Goal: Task Accomplishment & Management: Manage account settings

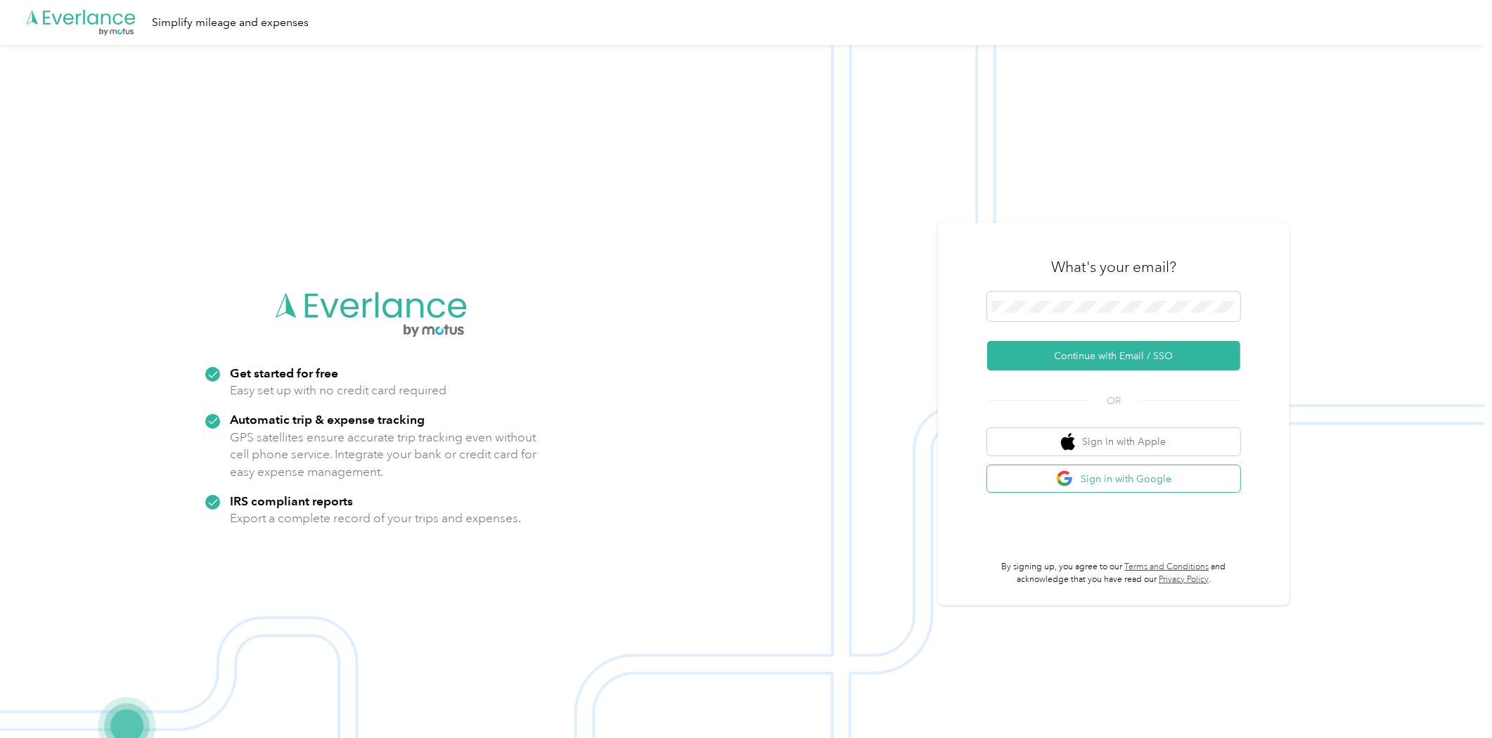
click at [1132, 482] on button "Sign in with Google" at bounding box center [1113, 478] width 253 height 27
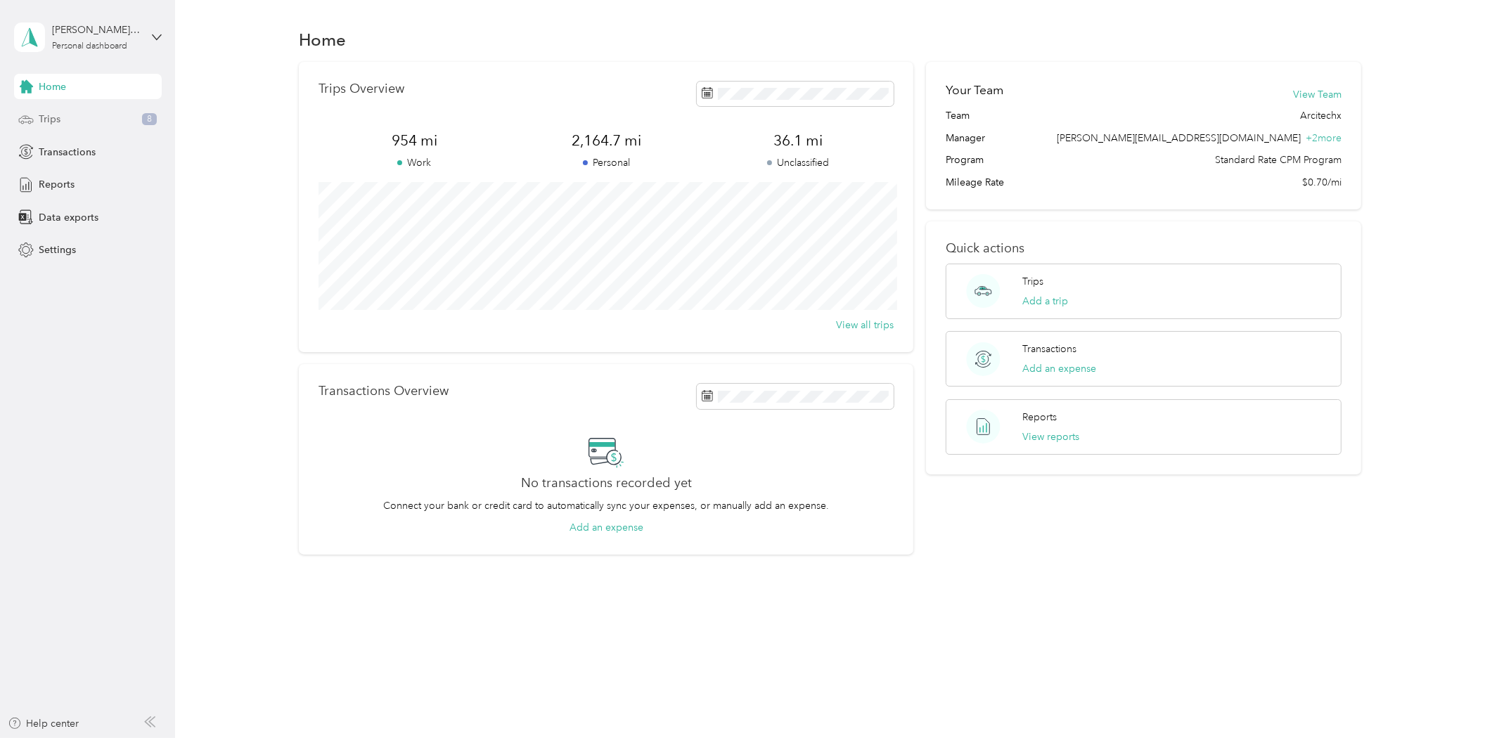
click at [77, 117] on div "Trips 8" at bounding box center [88, 119] width 148 height 25
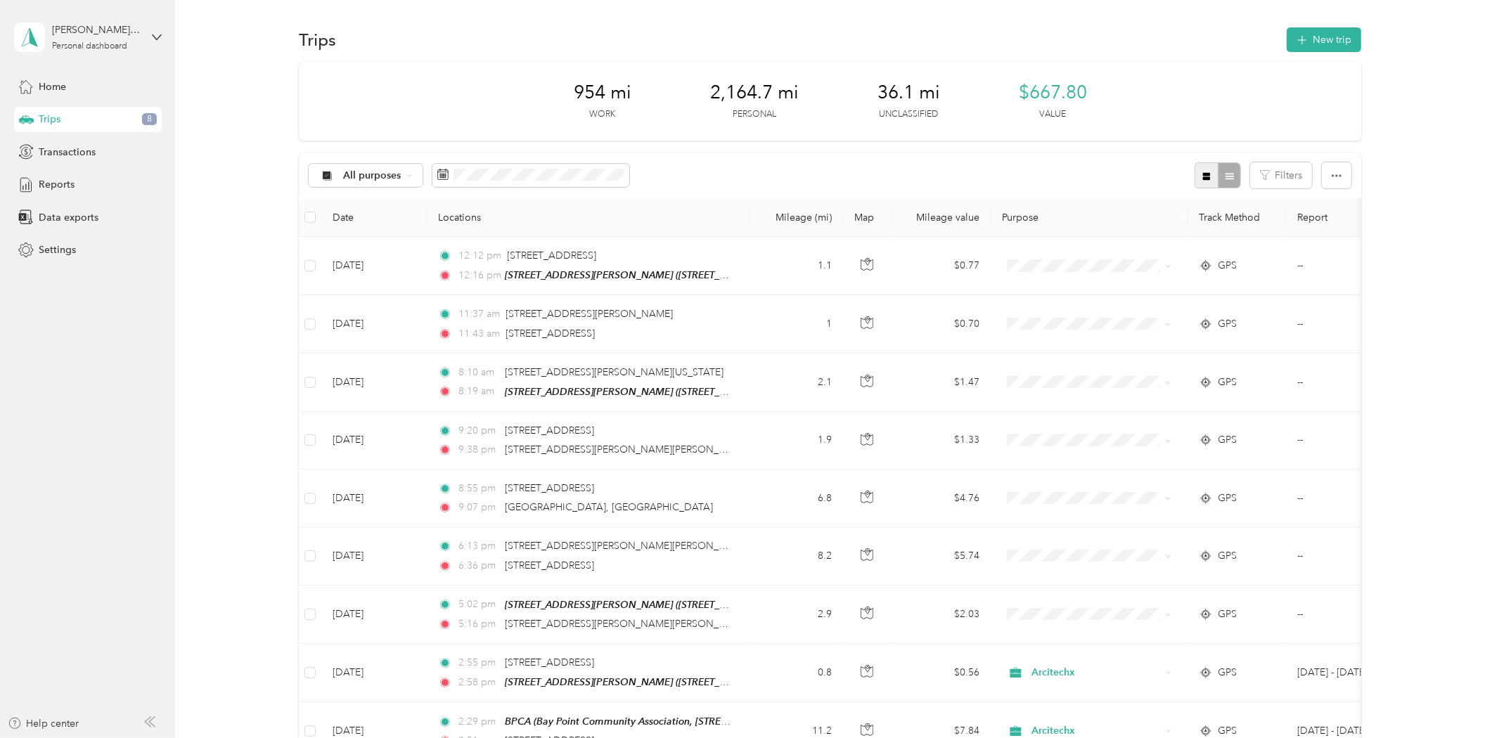
click at [1207, 178] on icon "button" at bounding box center [1206, 177] width 10 height 10
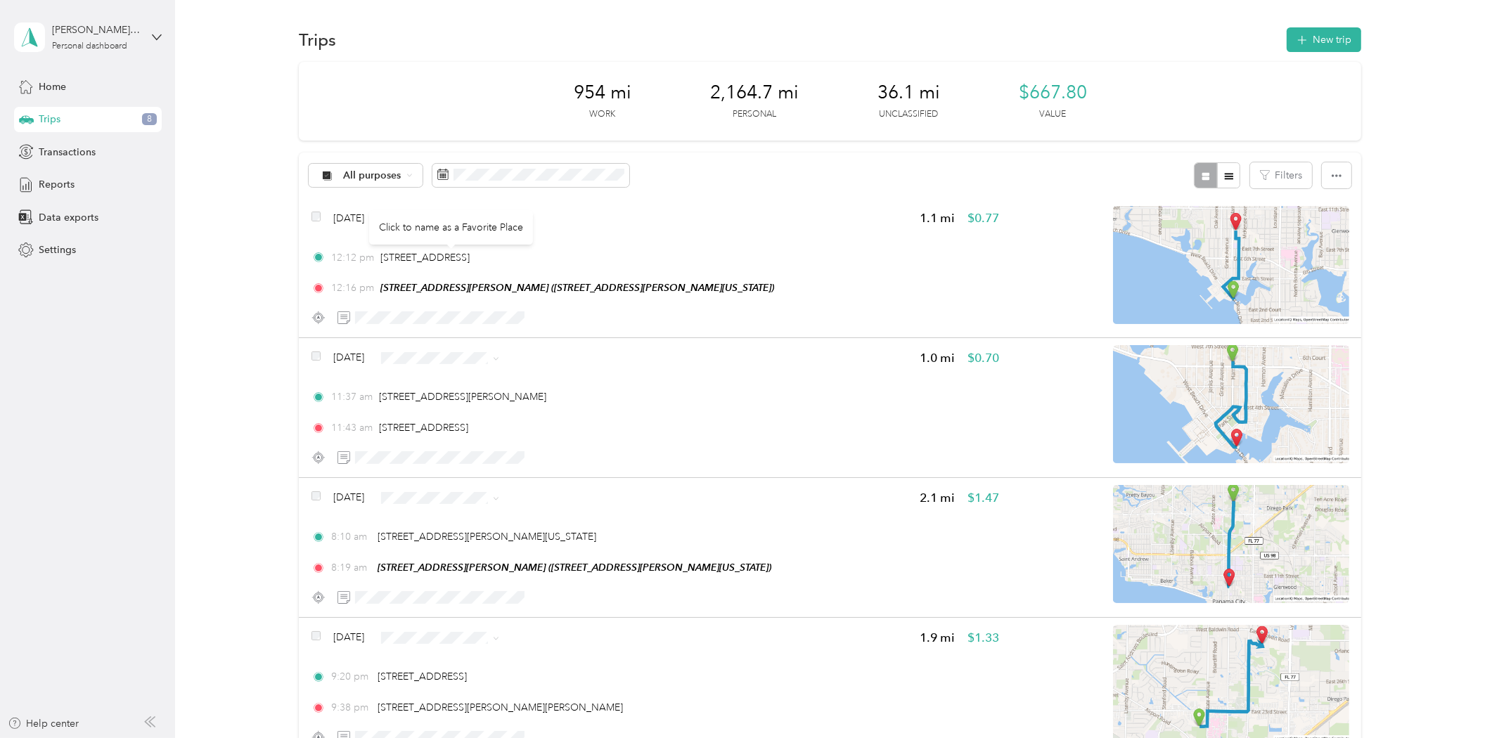
click at [445, 223] on div "Click to name as a Favorite Place" at bounding box center [451, 227] width 164 height 34
click at [503, 237] on span "Arcitechx" at bounding box center [480, 244] width 83 height 15
click at [509, 361] on div "Click to name as a Favorite Place" at bounding box center [454, 366] width 164 height 34
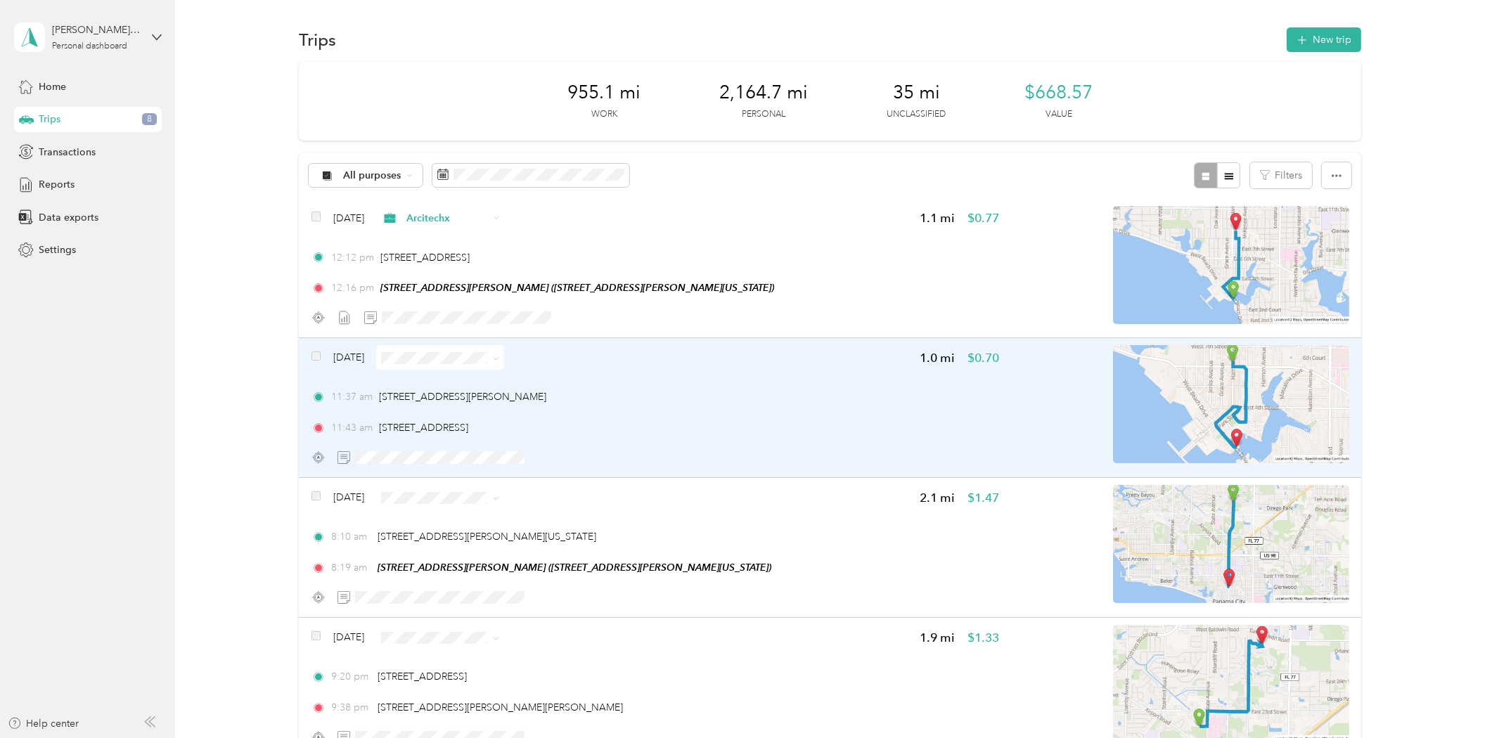
click at [499, 358] on icon at bounding box center [496, 359] width 6 height 6
click at [493, 389] on li "Arcitechx" at bounding box center [467, 383] width 128 height 25
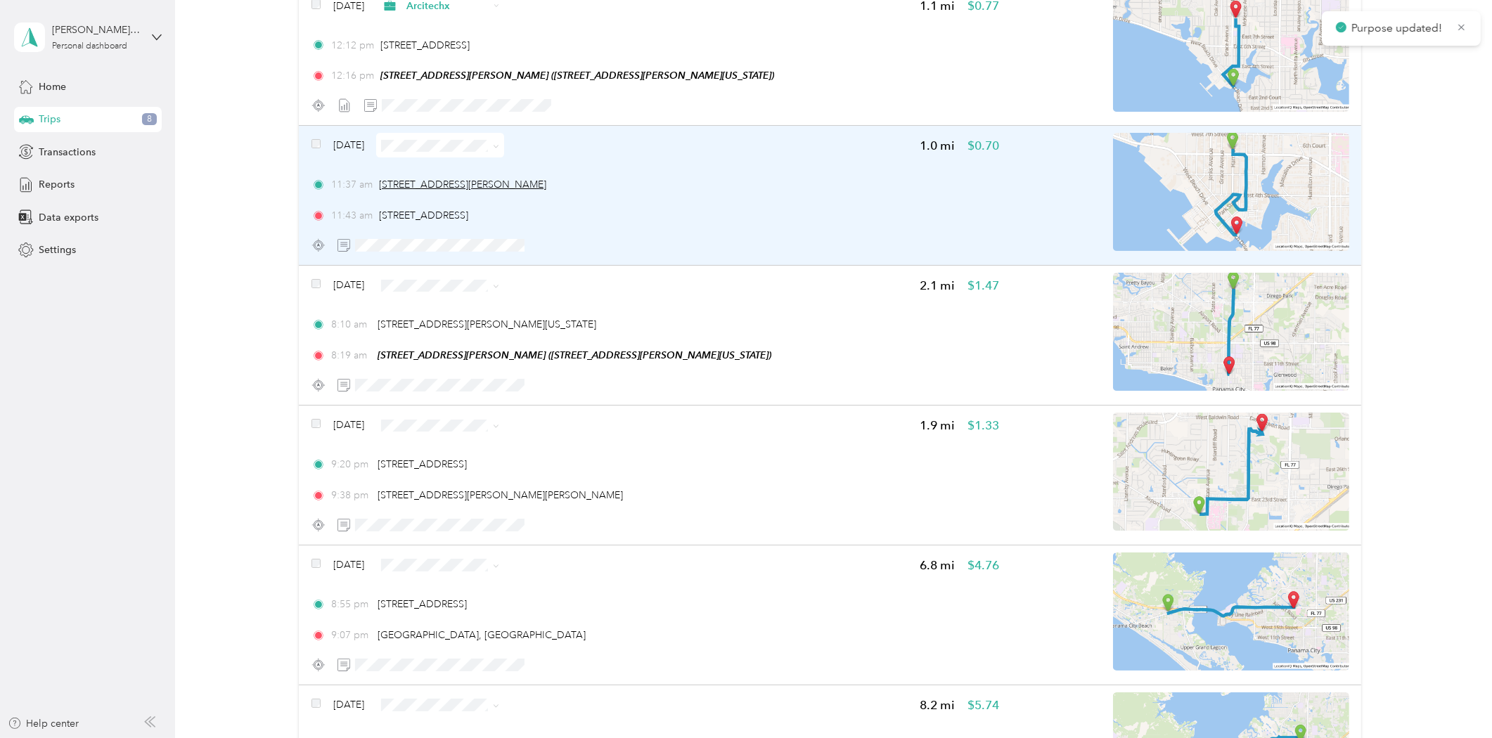
scroll to position [234, 0]
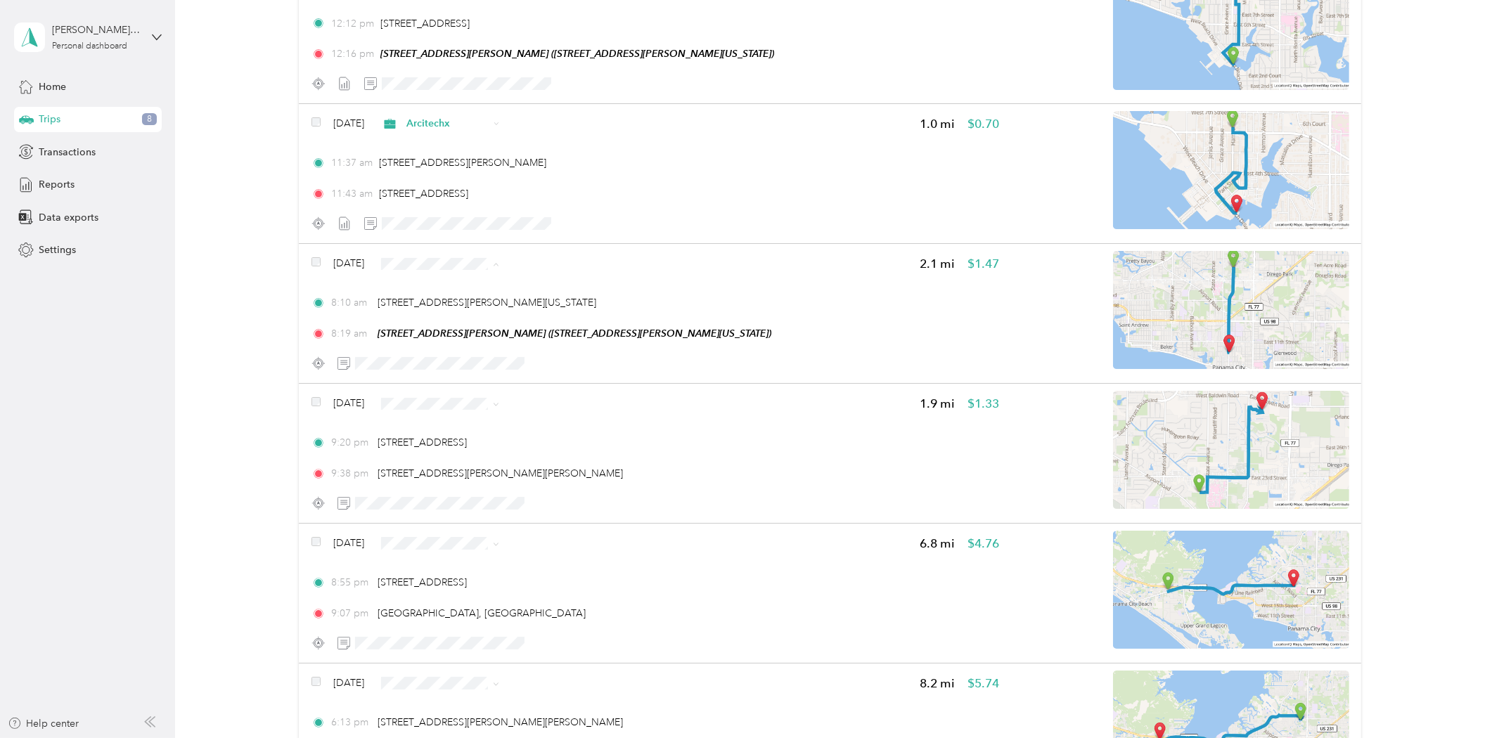
click at [484, 311] on span "Personal" at bounding box center [480, 313] width 83 height 15
click at [446, 455] on span "Personal" at bounding box center [480, 453] width 83 height 15
click at [458, 597] on li "Personal" at bounding box center [467, 593] width 128 height 25
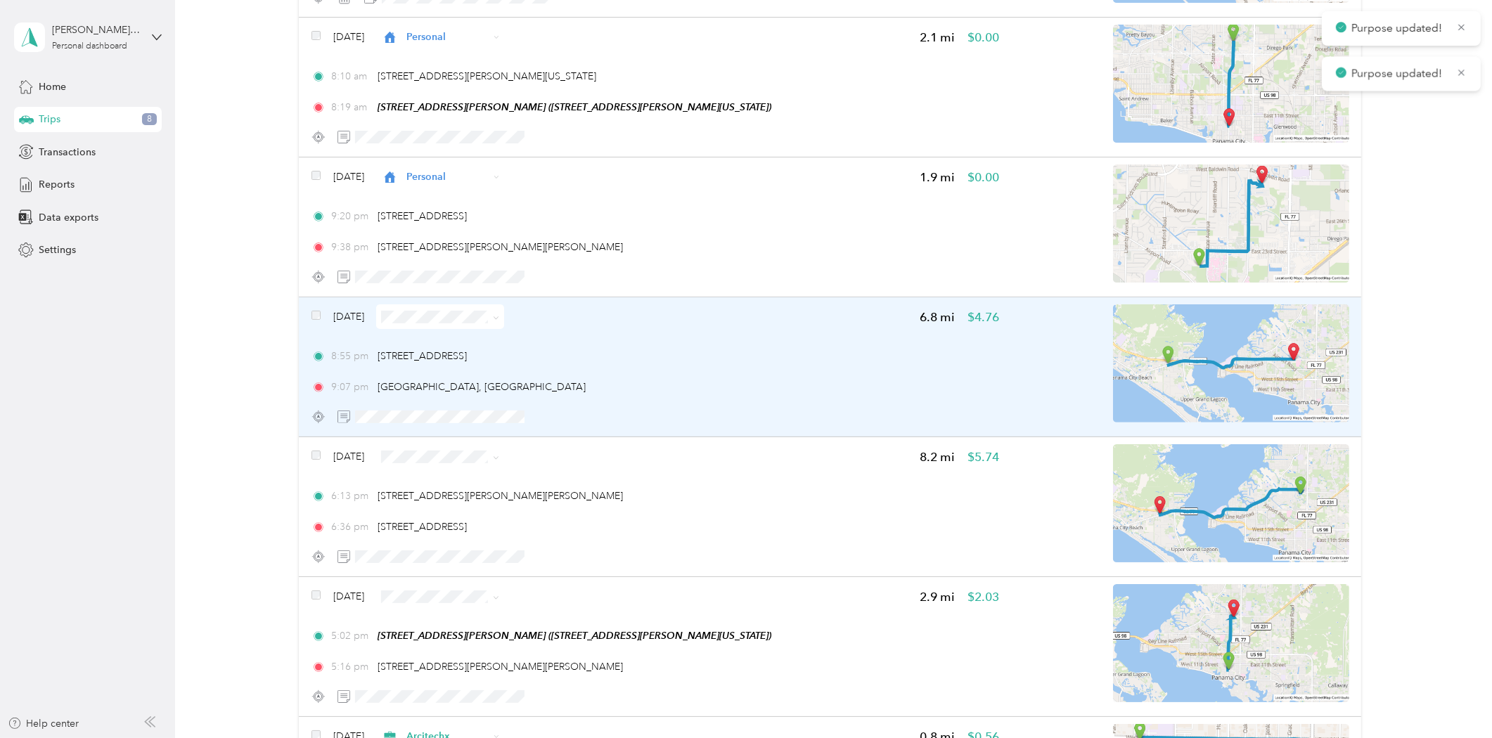
scroll to position [468, 0]
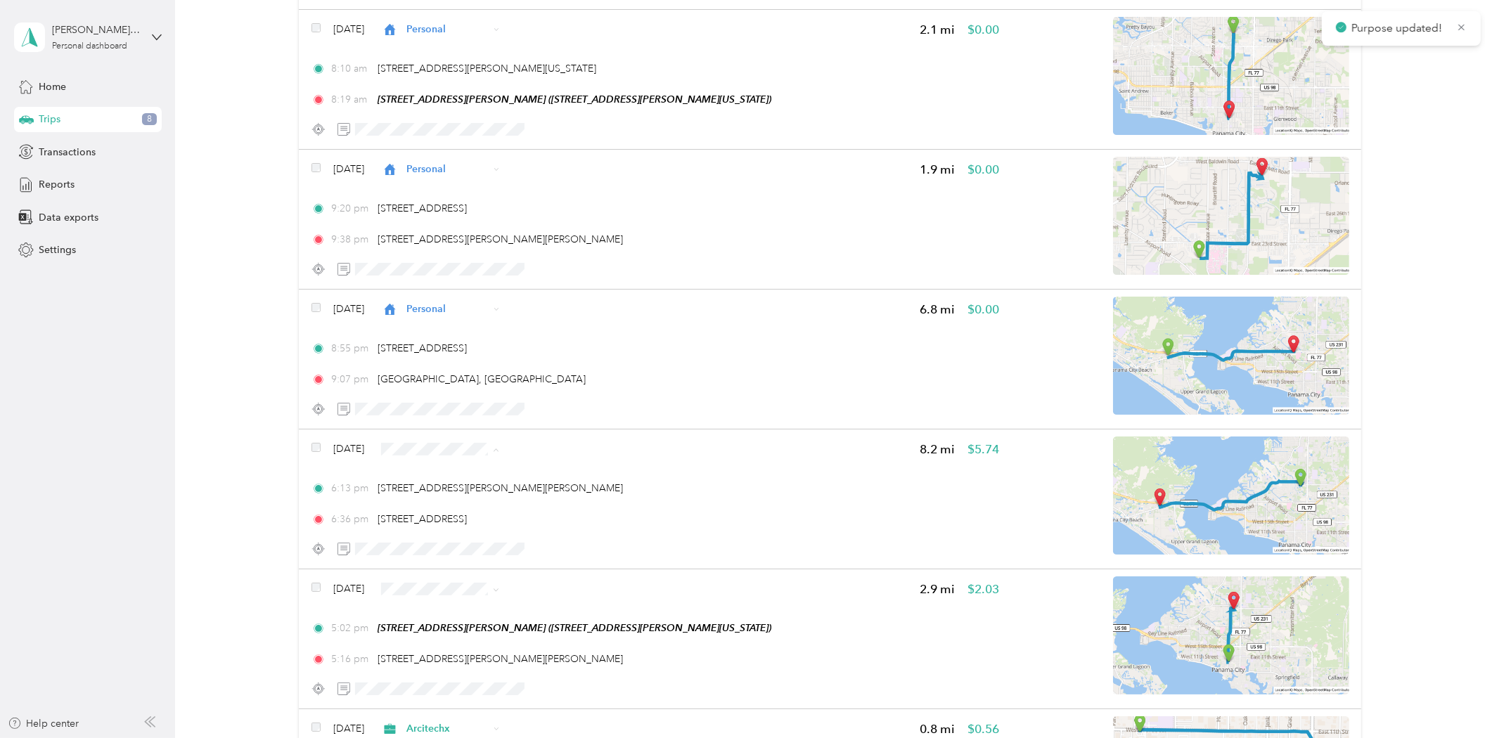
click at [430, 501] on li "Personal" at bounding box center [467, 498] width 128 height 25
click at [437, 640] on span "Personal" at bounding box center [467, 638] width 108 height 15
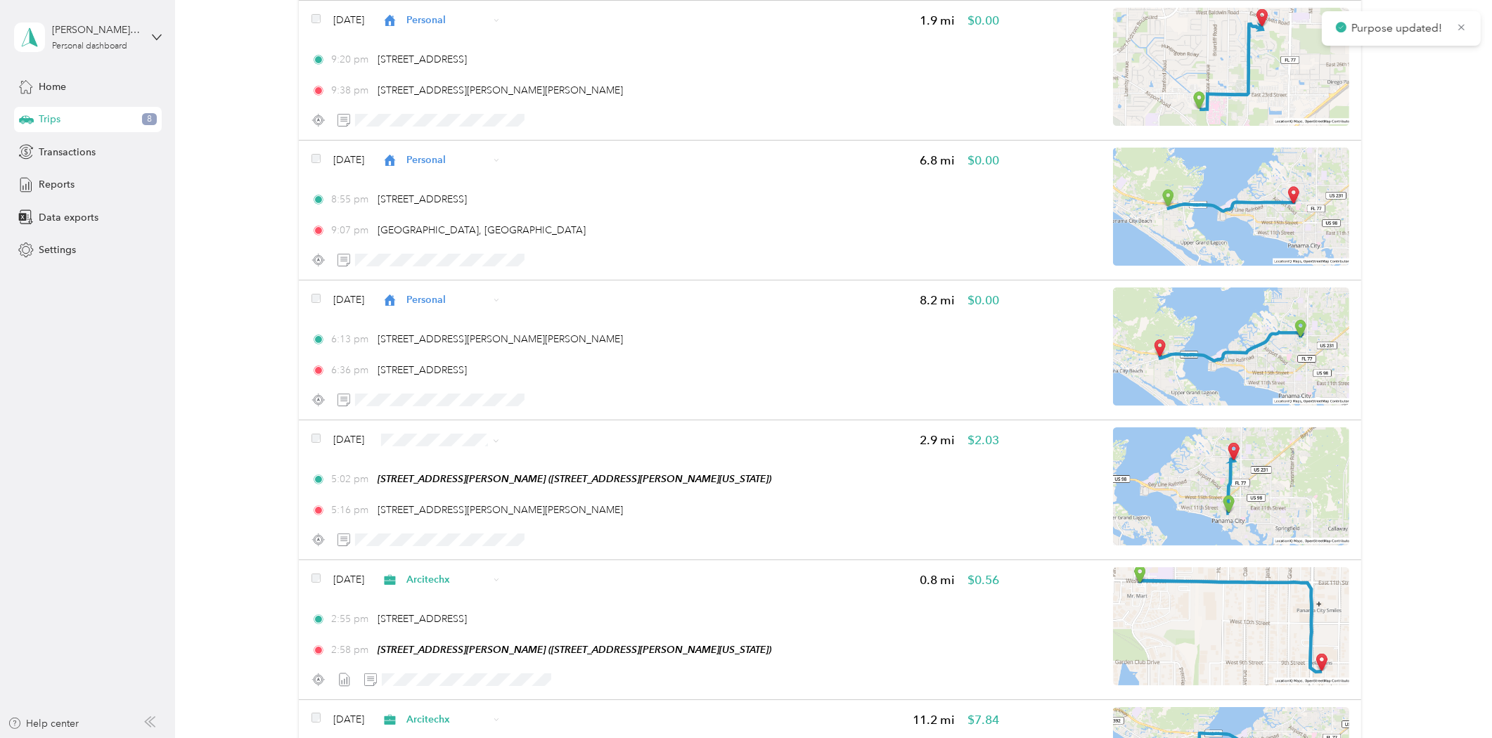
scroll to position [624, 0]
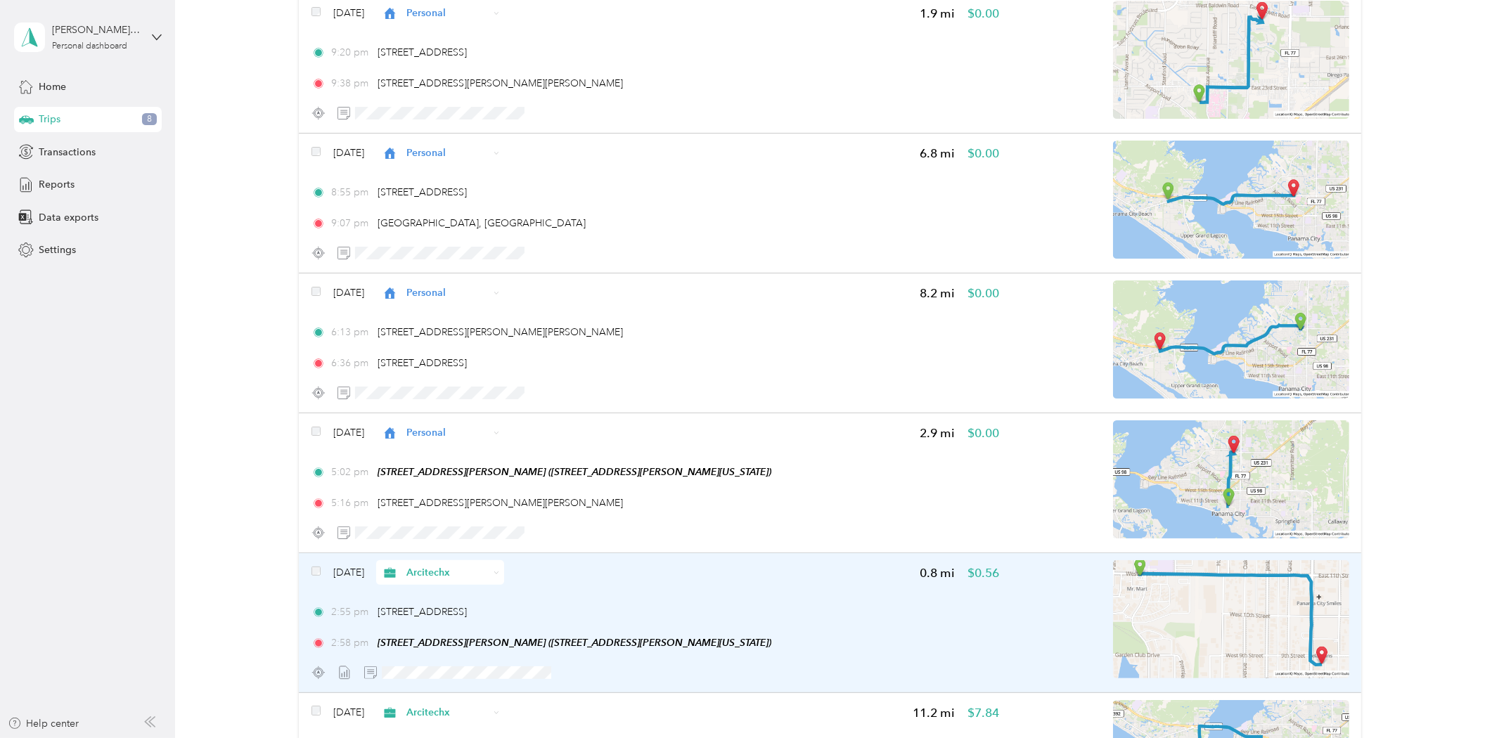
click at [396, 573] on icon at bounding box center [389, 573] width 11 height 10
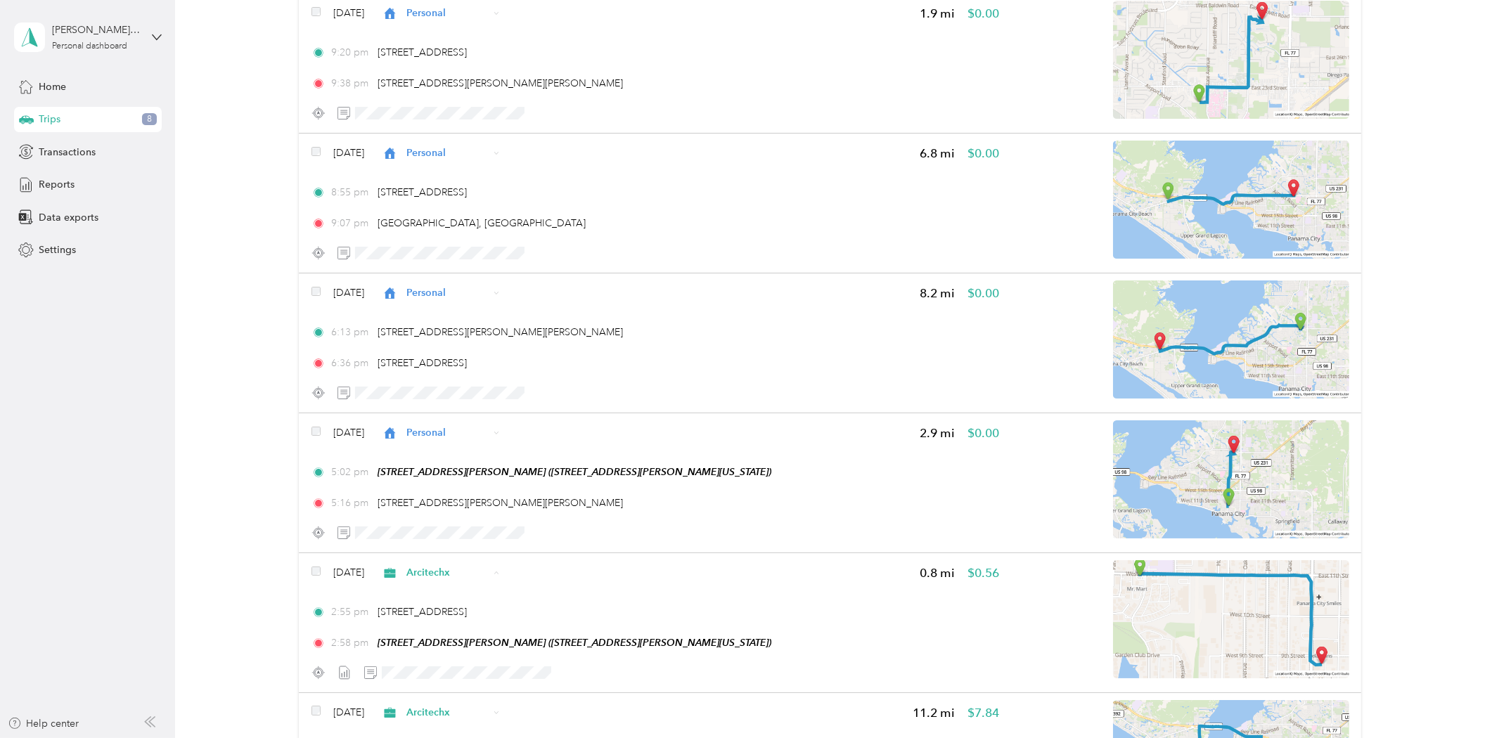
click at [439, 626] on li "Personal" at bounding box center [467, 621] width 128 height 25
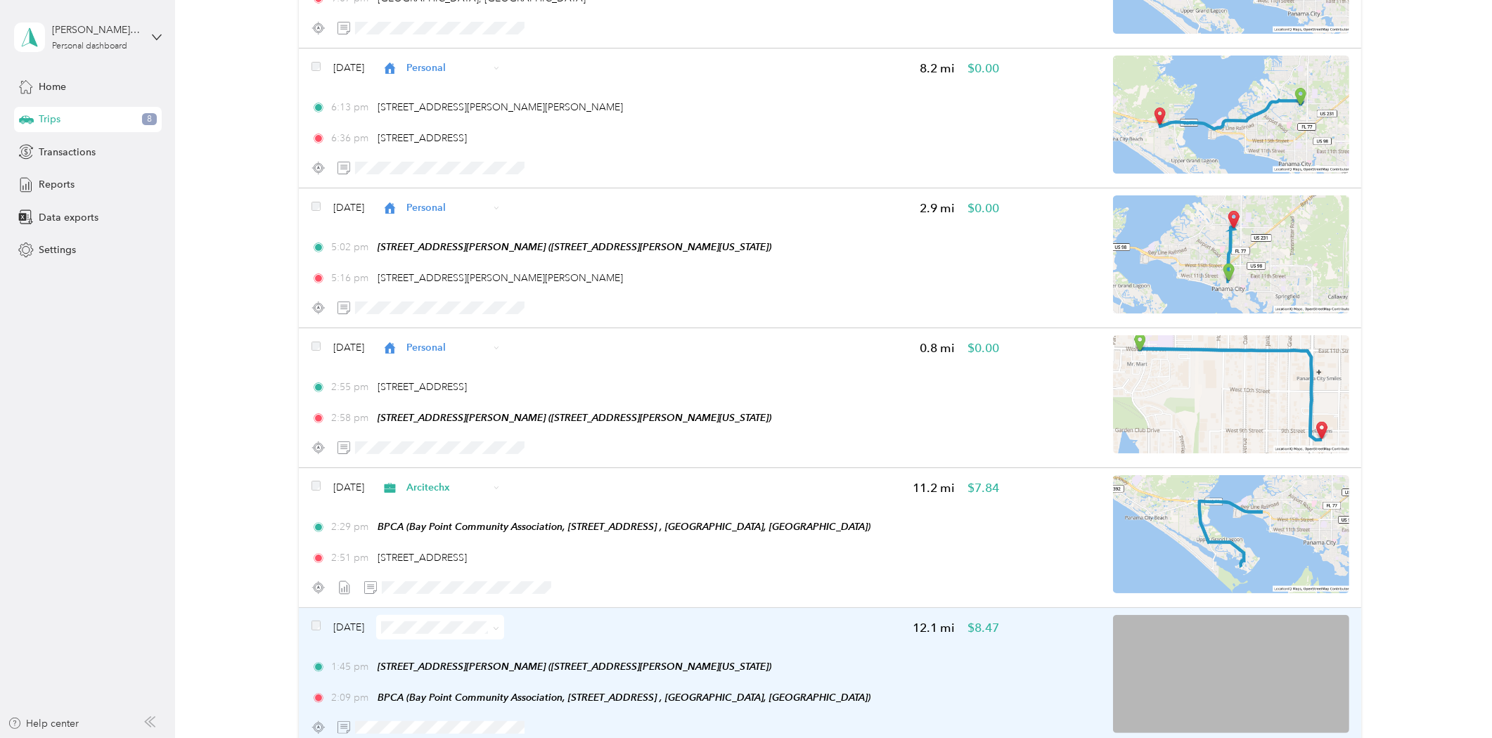
scroll to position [1015, 0]
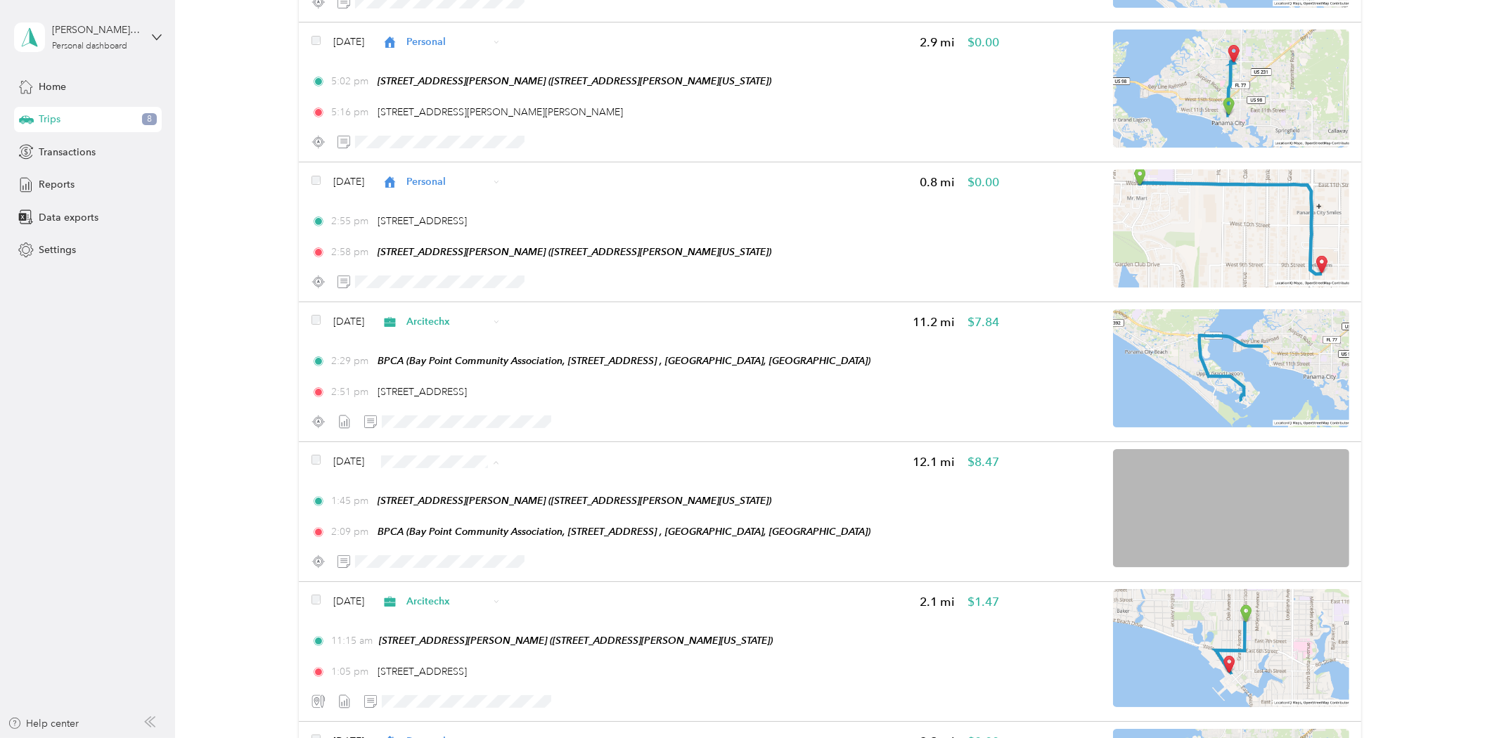
click at [478, 481] on span "Arcitechx" at bounding box center [480, 486] width 83 height 15
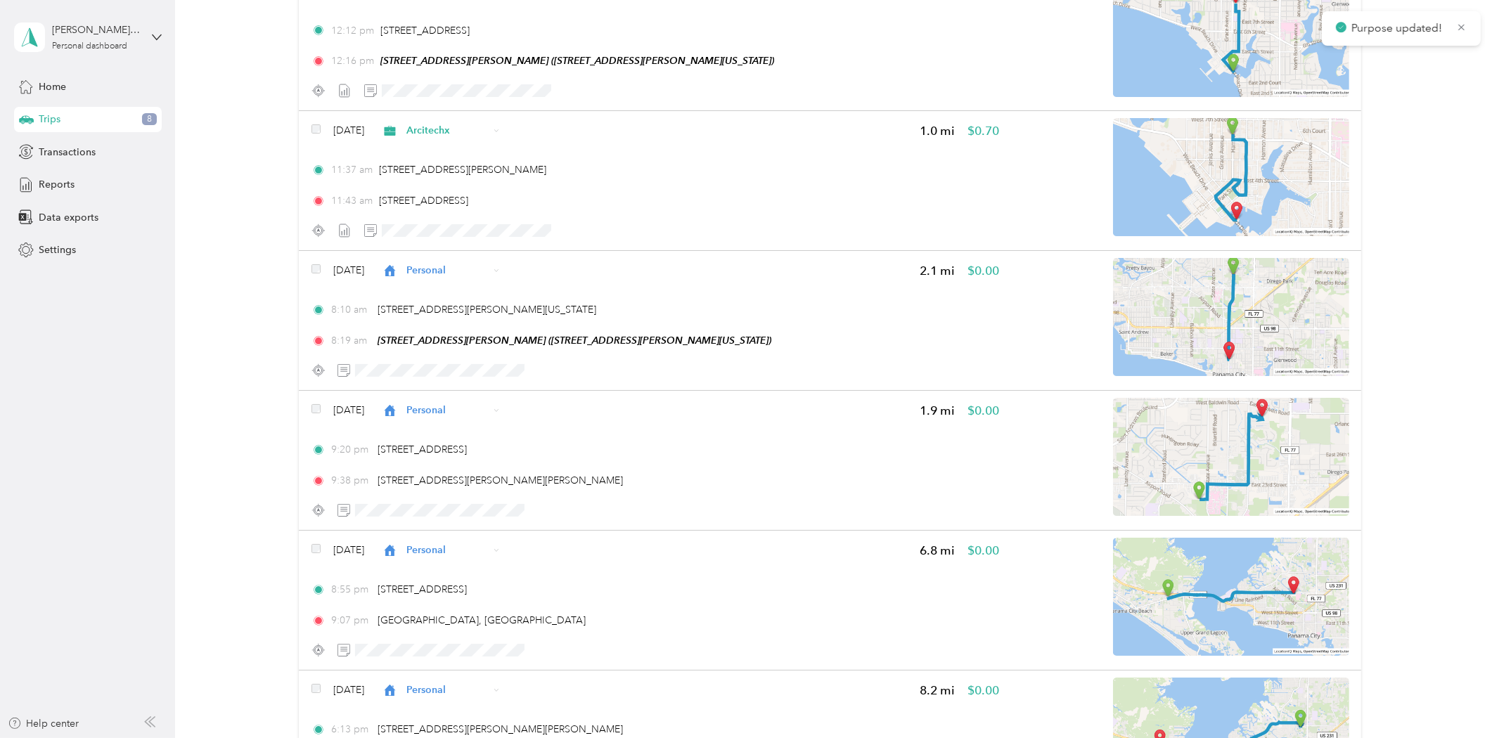
scroll to position [0, 0]
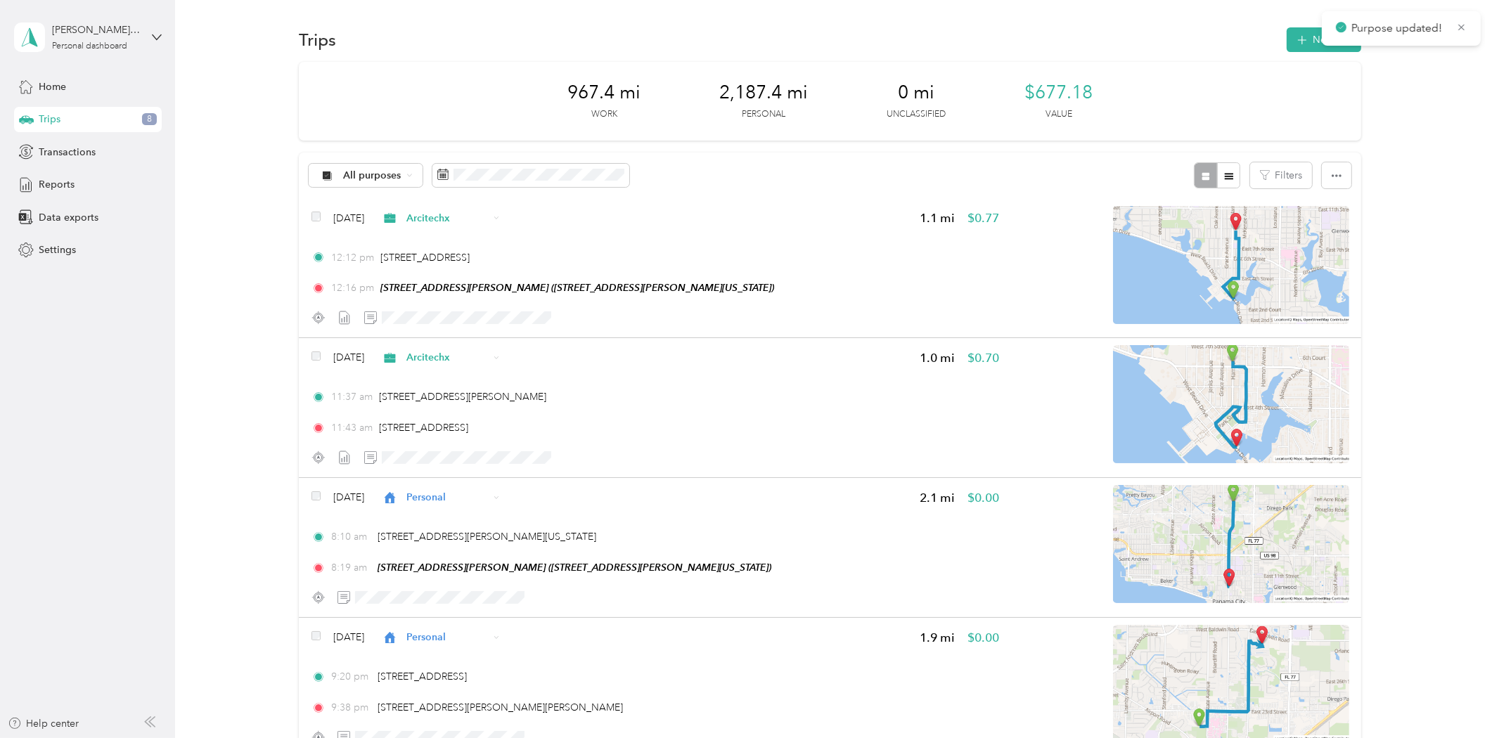
drag, startPoint x: 252, startPoint y: 464, endPoint x: 257, endPoint y: 212, distance: 251.7
click at [46, 86] on span "Home" at bounding box center [52, 86] width 27 height 15
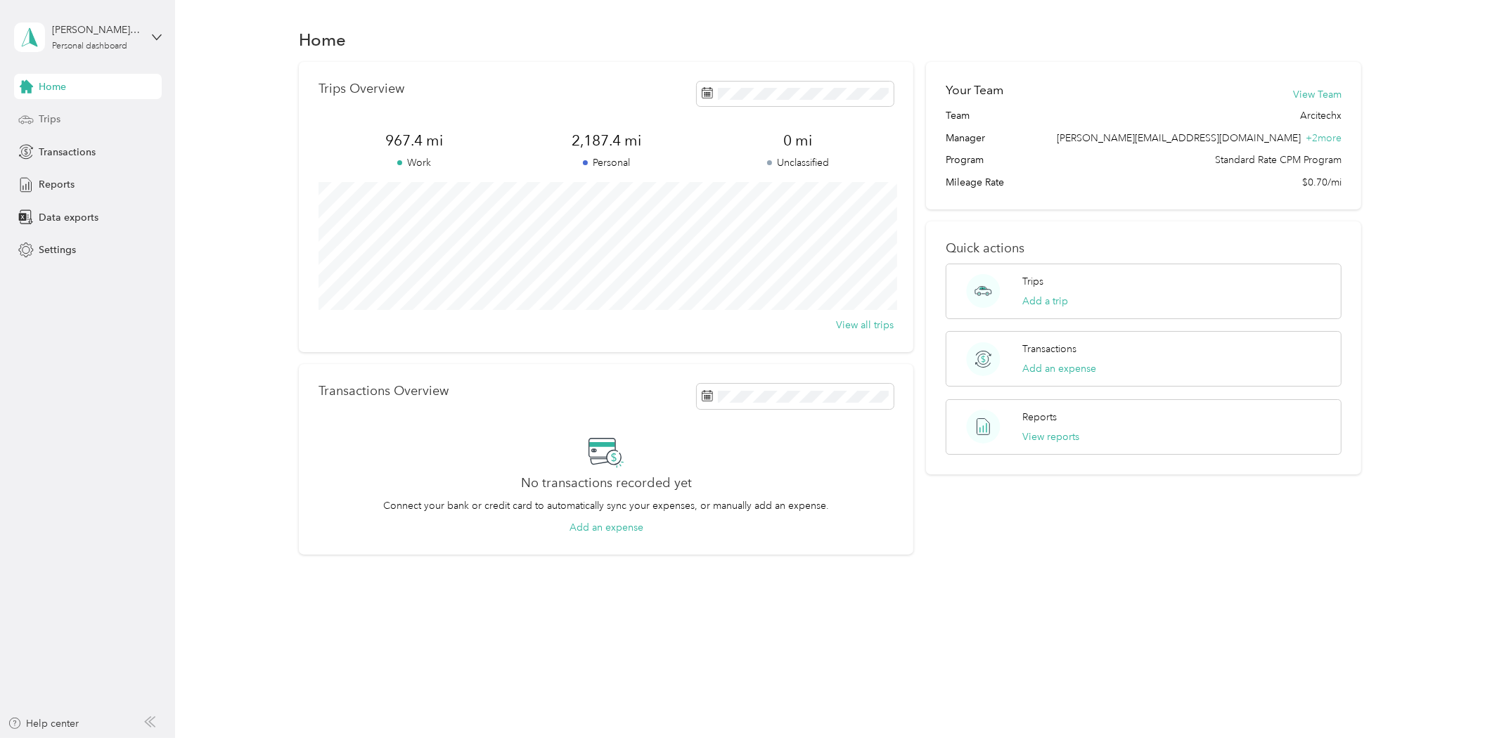
click at [70, 110] on div "Trips" at bounding box center [88, 119] width 148 height 25
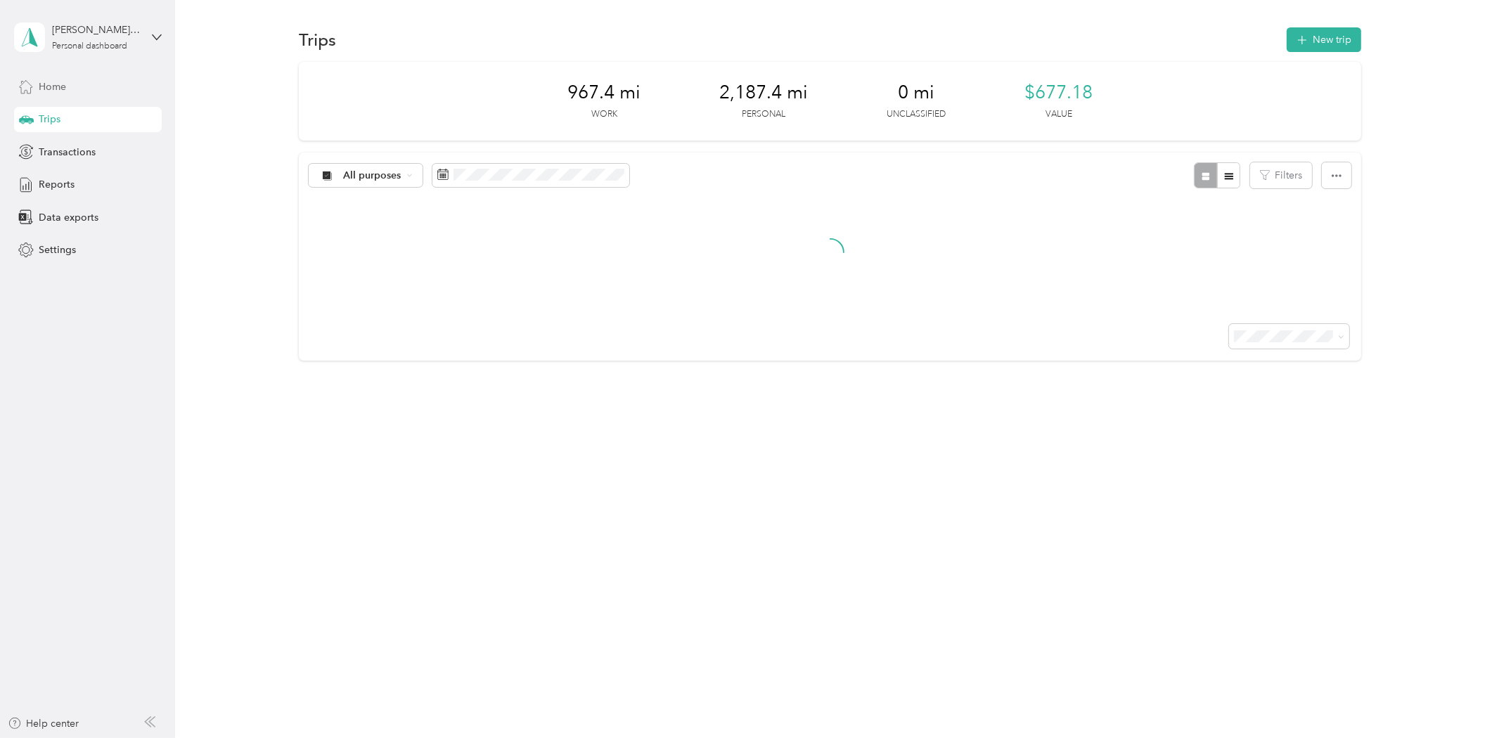
click at [56, 92] on span "Home" at bounding box center [52, 86] width 27 height 15
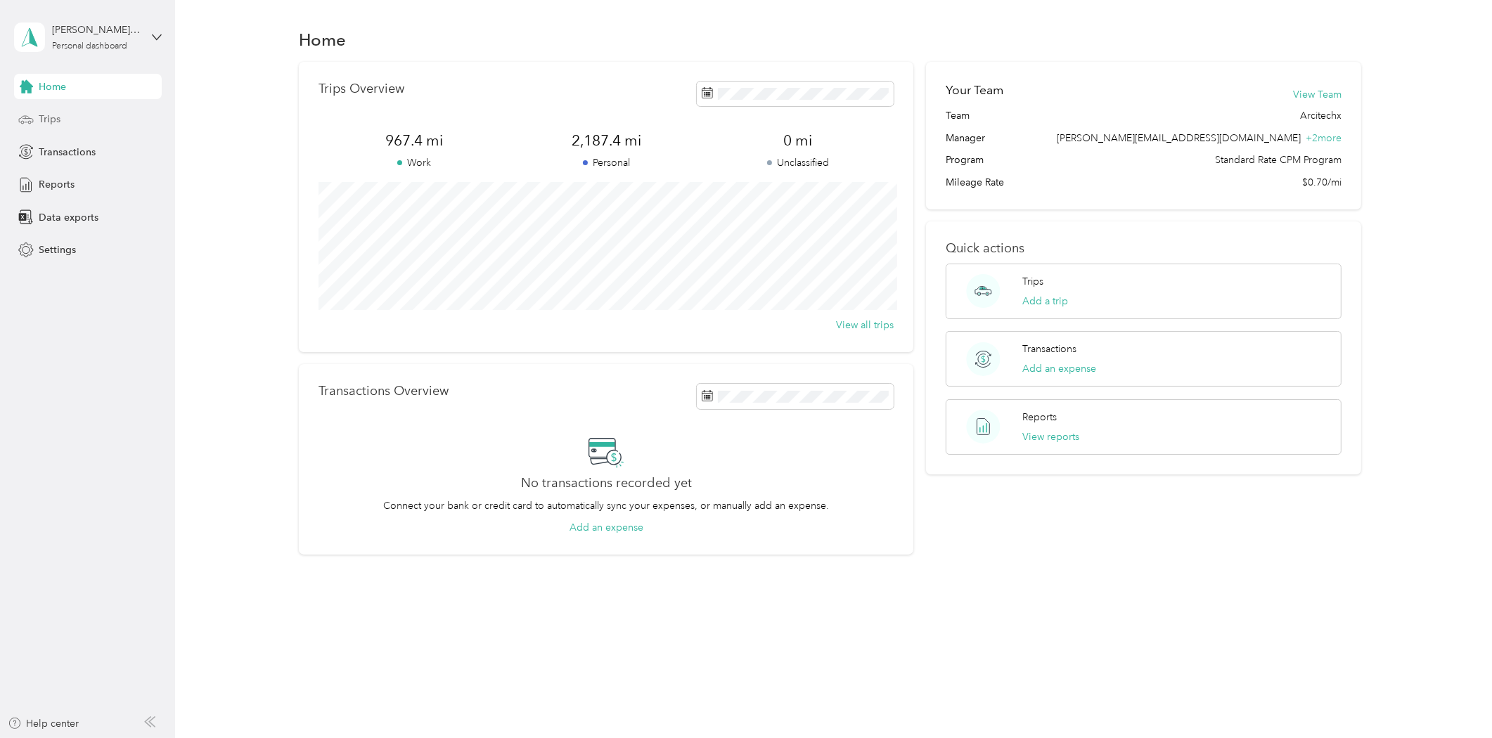
click at [67, 115] on div "Trips" at bounding box center [88, 119] width 148 height 25
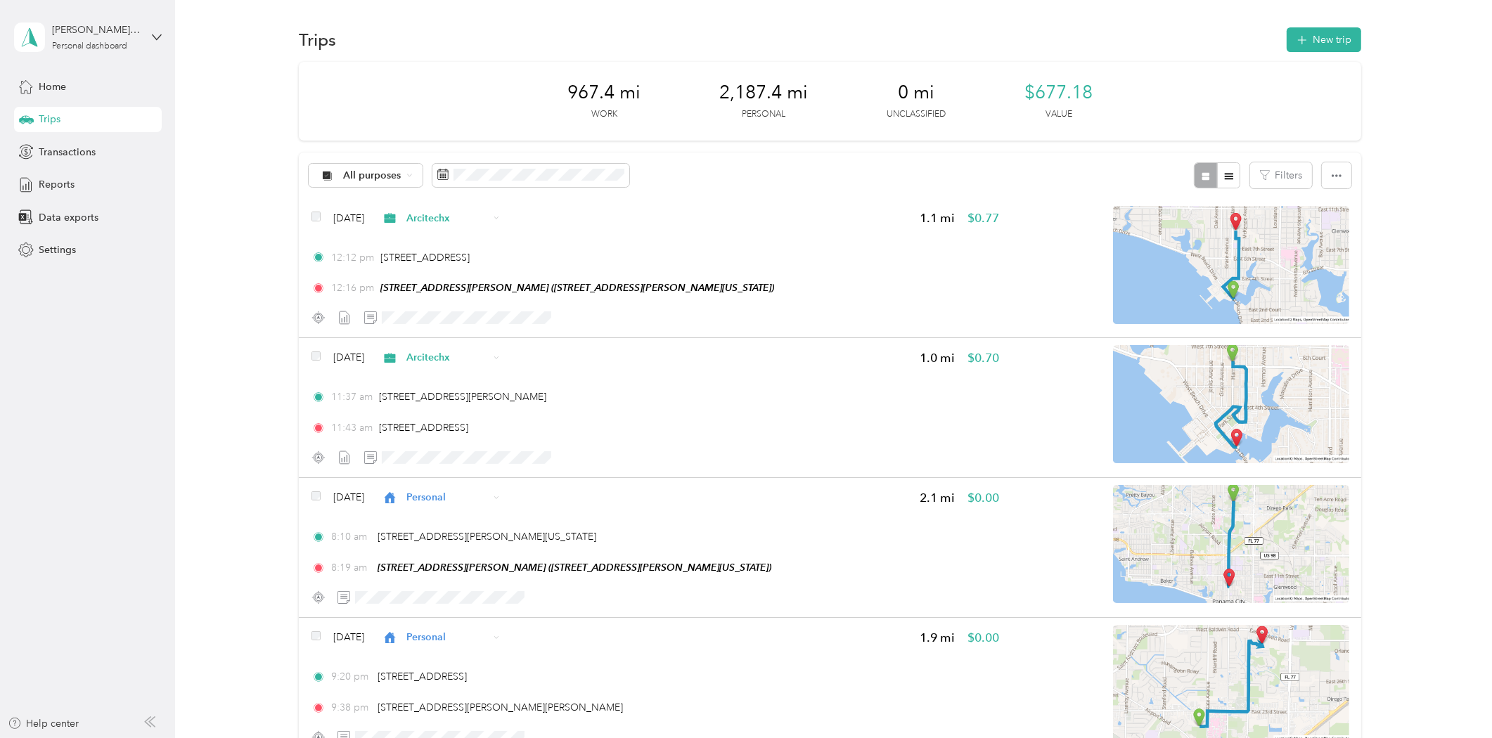
click at [131, 99] on div "Home Trips Transactions Reports Data exports Settings" at bounding box center [88, 168] width 148 height 189
click at [102, 84] on div "Home" at bounding box center [88, 86] width 148 height 25
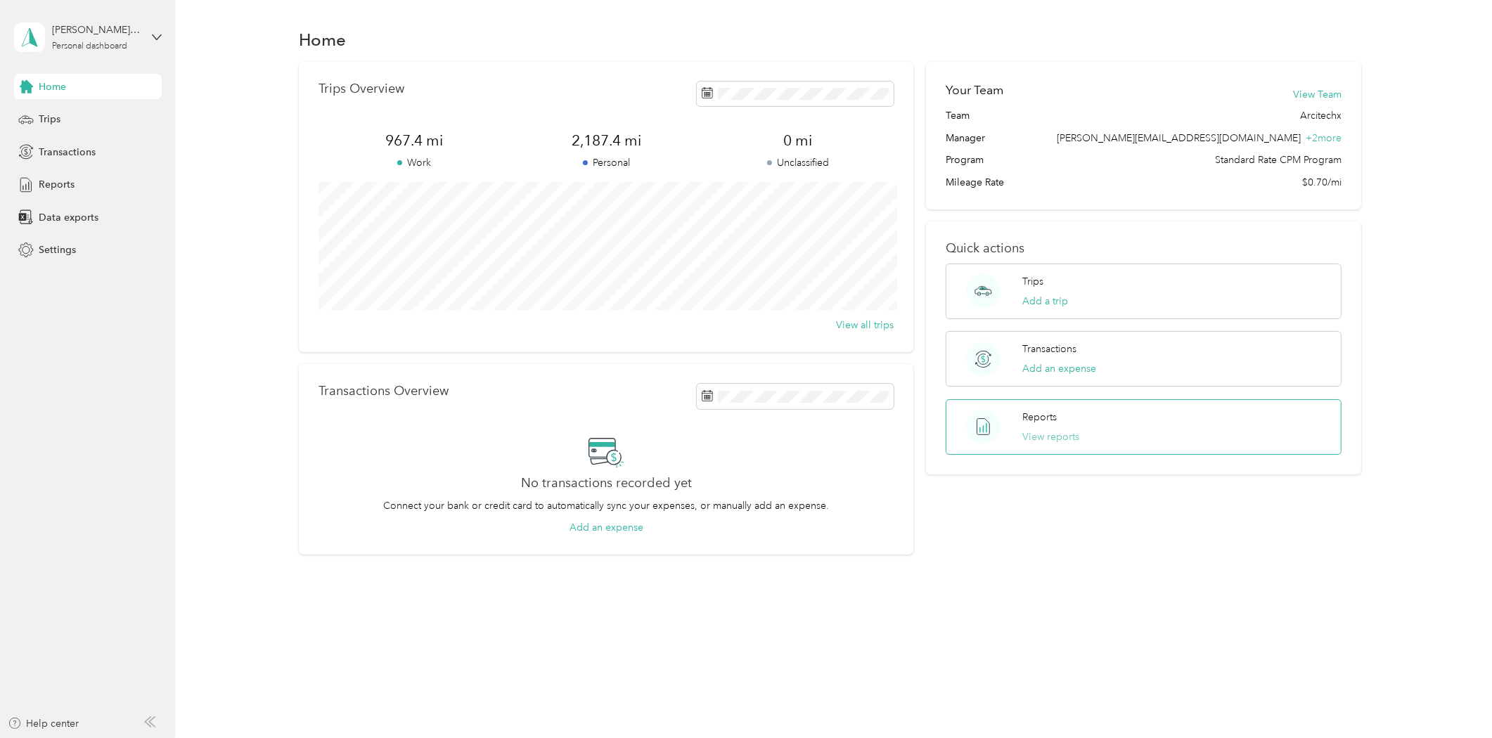
click at [1036, 434] on button "View reports" at bounding box center [1050, 436] width 57 height 15
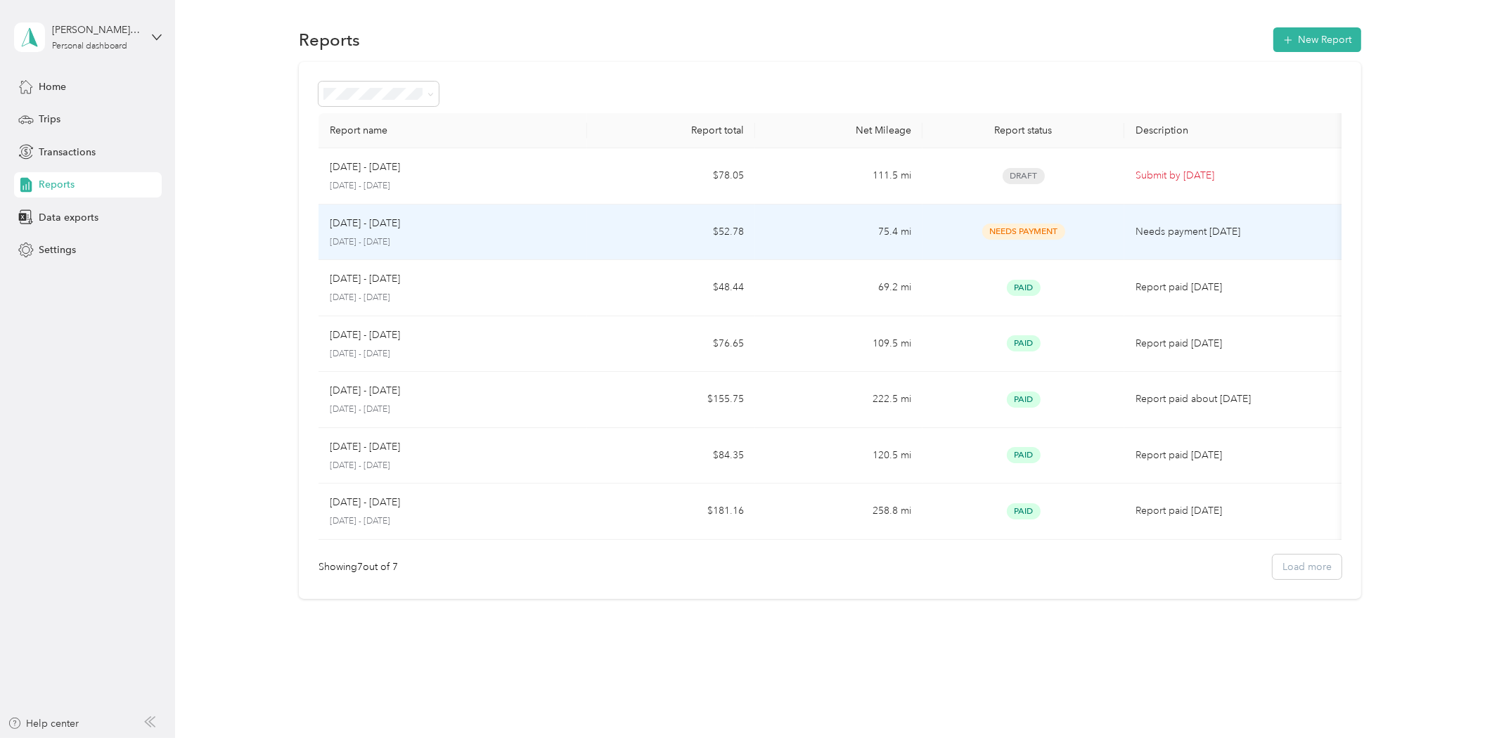
click at [805, 237] on td "75.4 mi" at bounding box center [839, 233] width 168 height 56
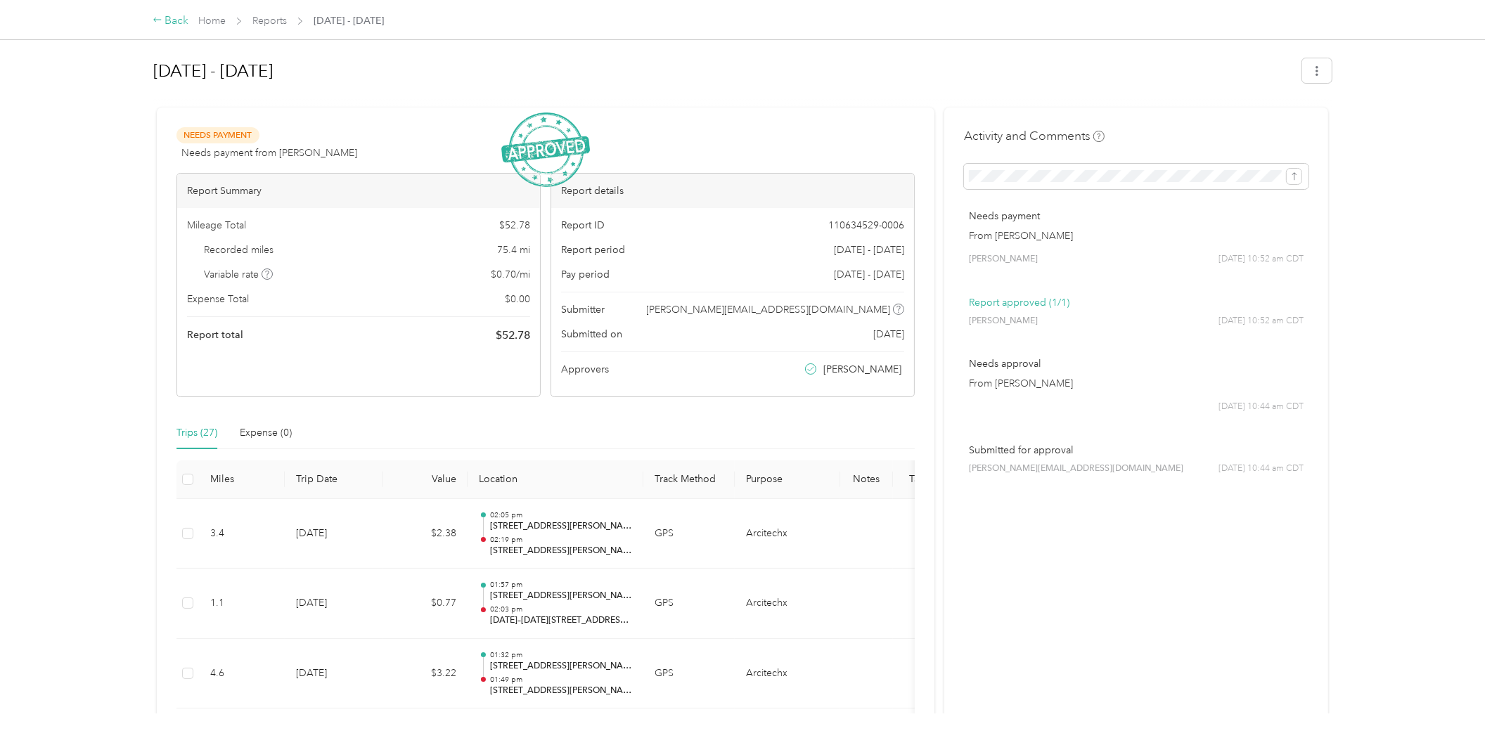
click at [171, 21] on div "Back" at bounding box center [171, 21] width 37 height 17
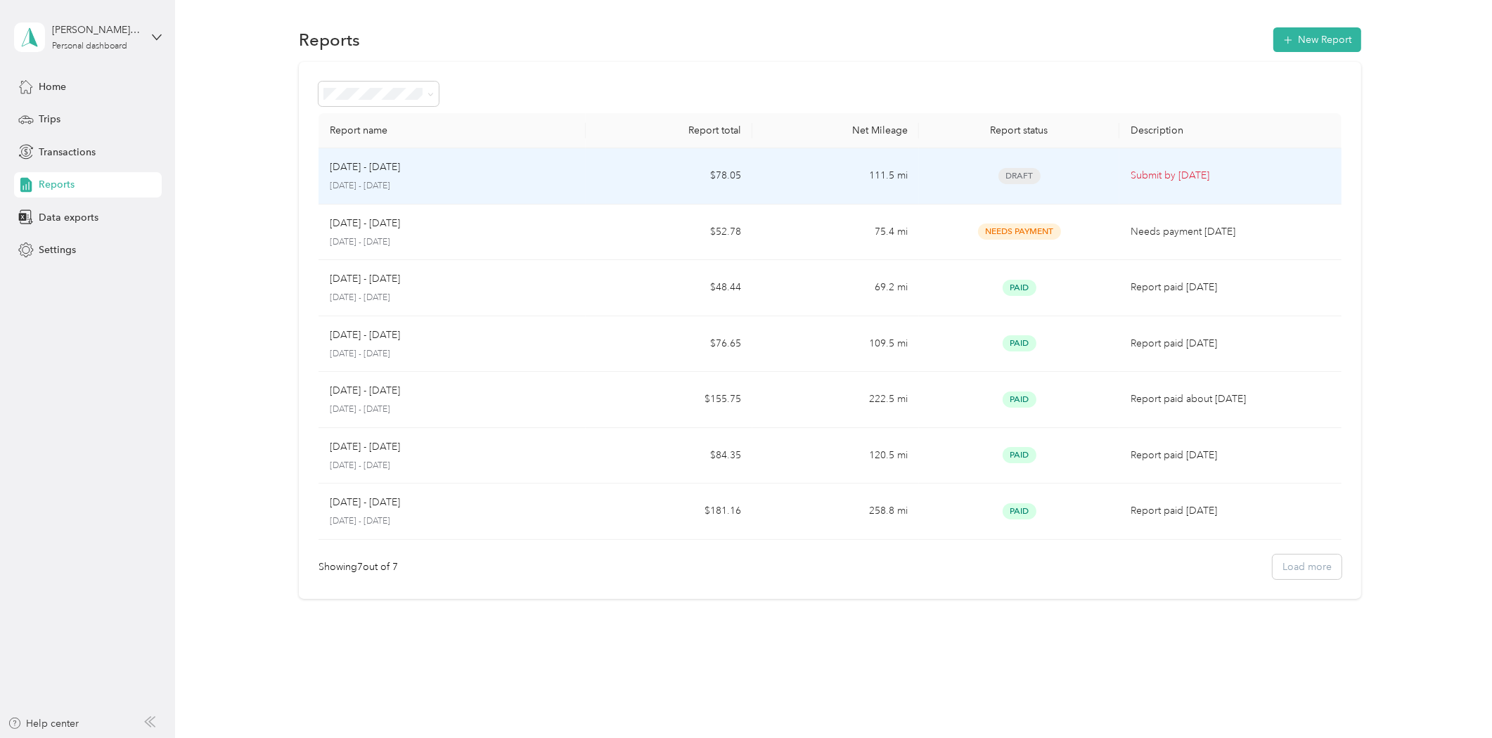
click at [799, 172] on td "111.5 mi" at bounding box center [835, 176] width 167 height 56
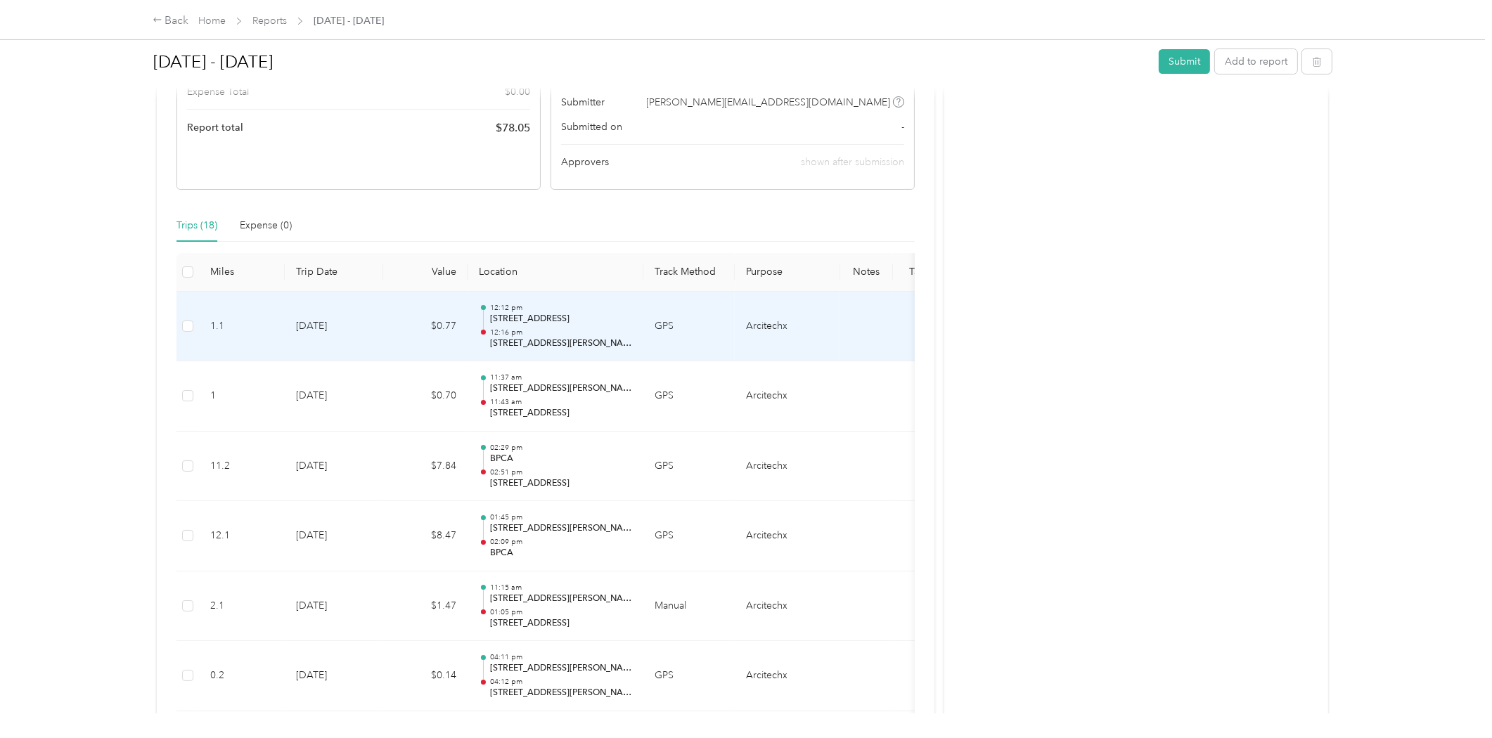
scroll to position [390, 0]
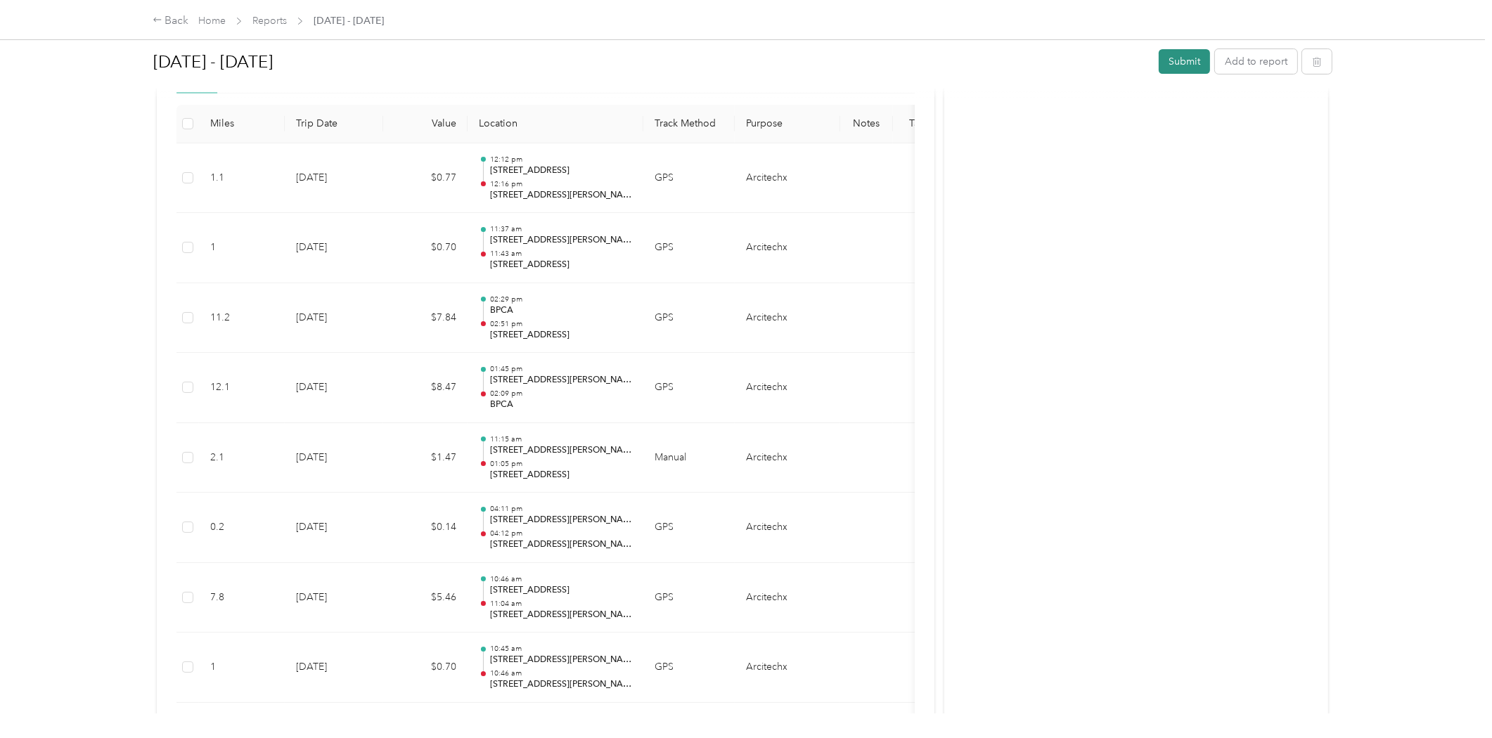
click at [1163, 68] on button "Submit" at bounding box center [1183, 61] width 51 height 25
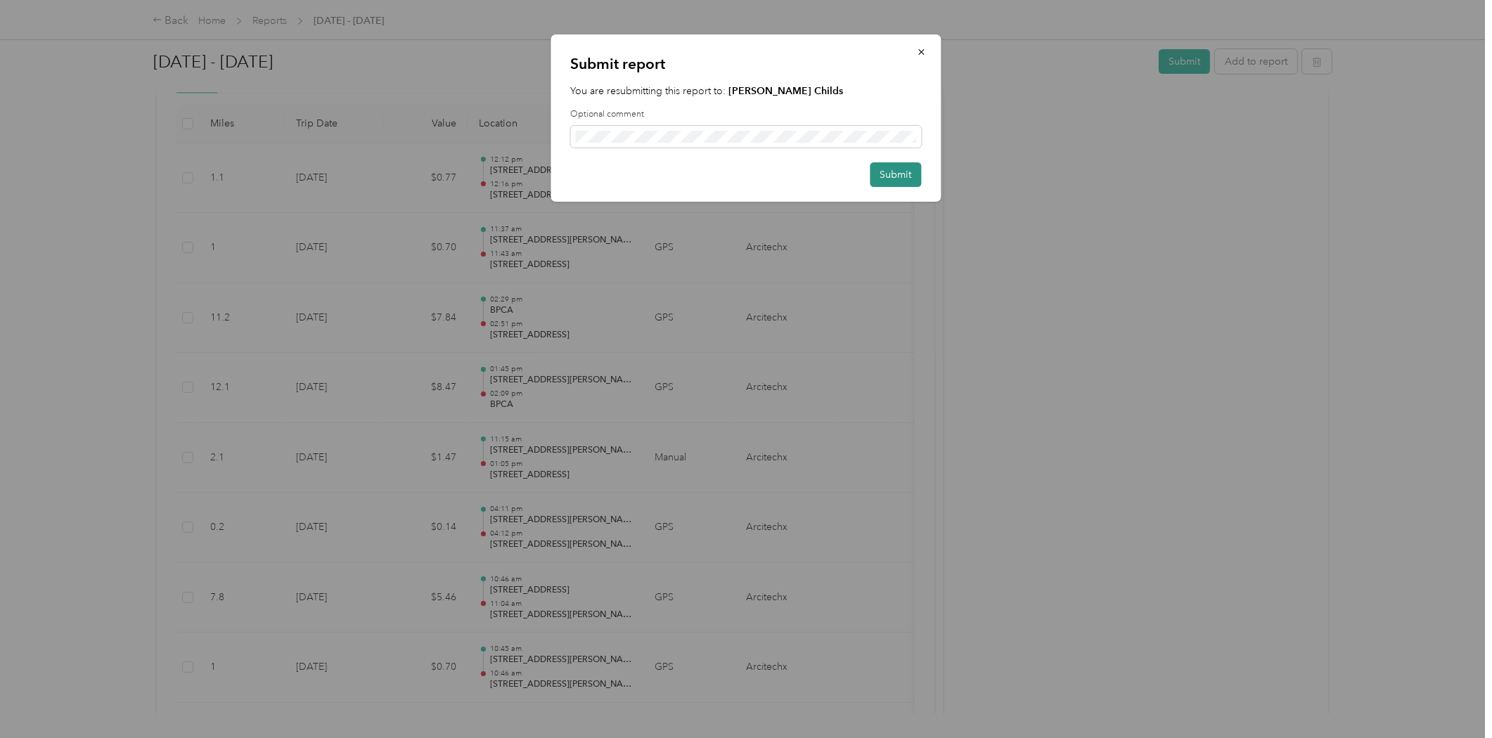
click at [917, 170] on button "Submit" at bounding box center [895, 174] width 51 height 25
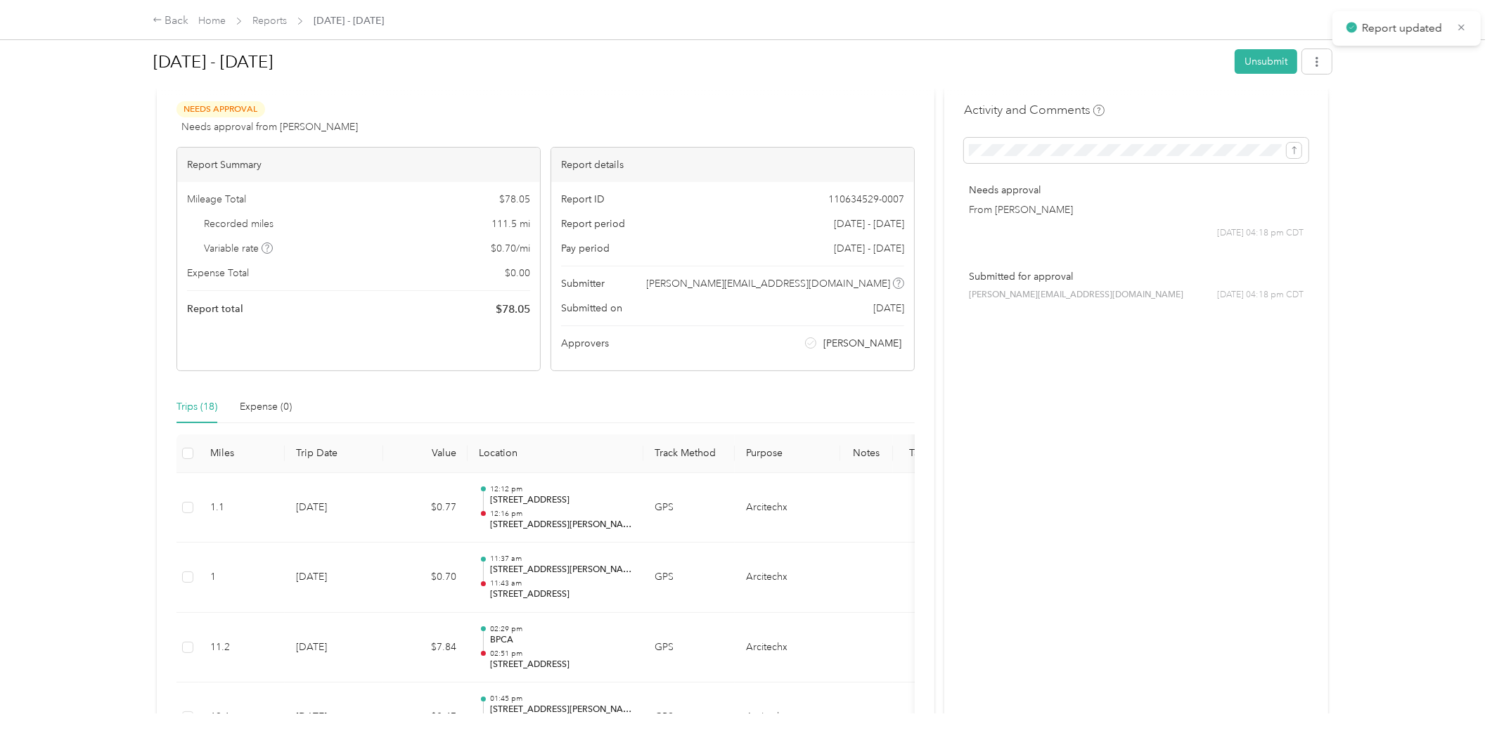
scroll to position [0, 0]
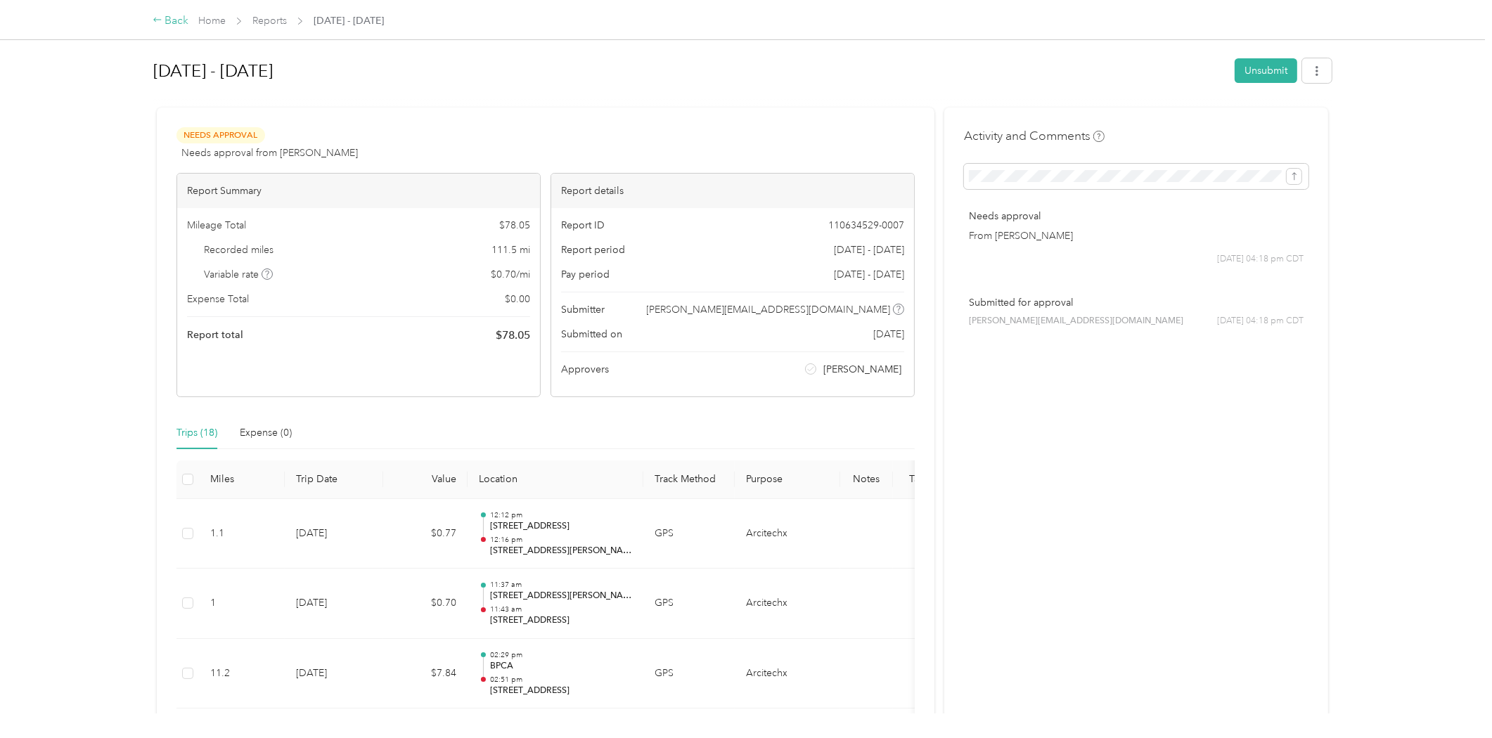
click at [165, 16] on div "Back" at bounding box center [171, 21] width 37 height 17
